Goal: Check status: Check status

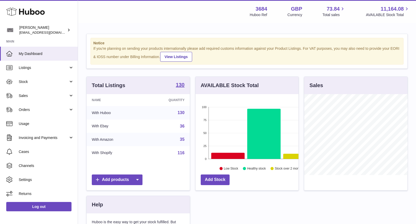
scroll to position [81, 103]
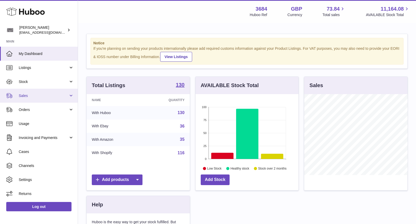
click at [33, 94] on span "Sales" at bounding box center [44, 96] width 50 height 5
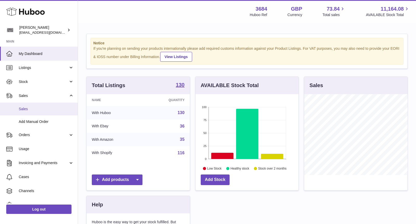
click at [37, 109] on span "Sales" at bounding box center [46, 109] width 55 height 5
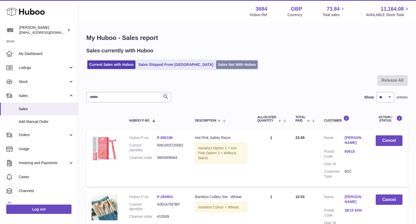
click at [216, 64] on link "Sales Not With Huboo" at bounding box center [237, 65] width 42 height 9
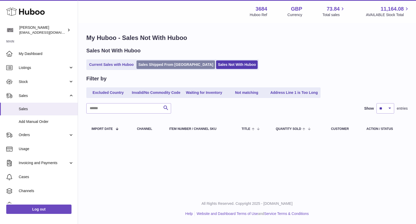
click at [158, 67] on link "Sales Shipped From [GEOGRAPHIC_DATA]" at bounding box center [175, 65] width 78 height 9
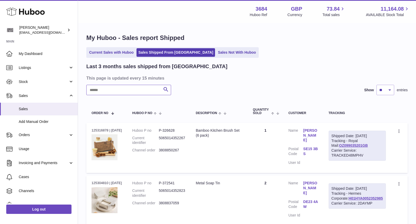
click at [130, 88] on input "text" at bounding box center [128, 90] width 85 height 10
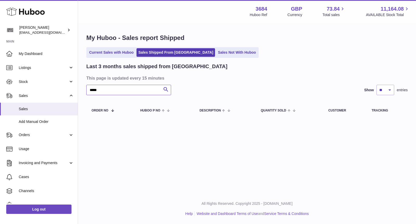
type input "*****"
drag, startPoint x: 124, startPoint y: 92, endPoint x: 80, endPoint y: 85, distance: 44.7
click at [80, 85] on div "My Huboo - Sales report Shipped Current Sales with Huboo Sales Shipped From [GE…" at bounding box center [247, 76] width 338 height 107
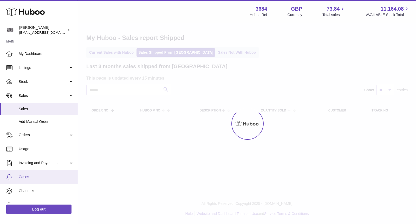
click at [47, 177] on span "Cases" at bounding box center [46, 177] width 55 height 5
